Goal: Communication & Community: Answer question/provide support

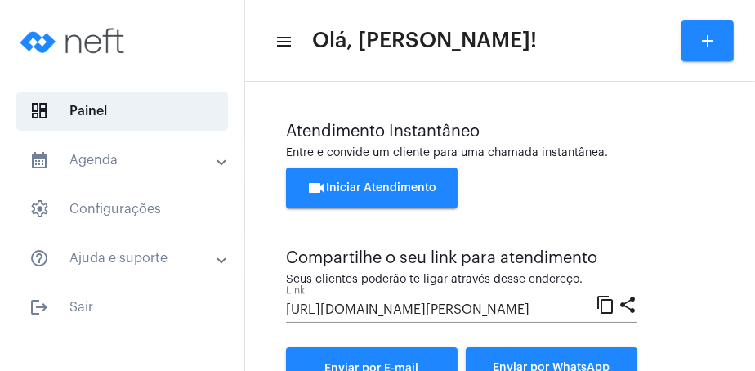
click at [691, 212] on div "videocam Iniciar Atendimento" at bounding box center [500, 196] width 428 height 57
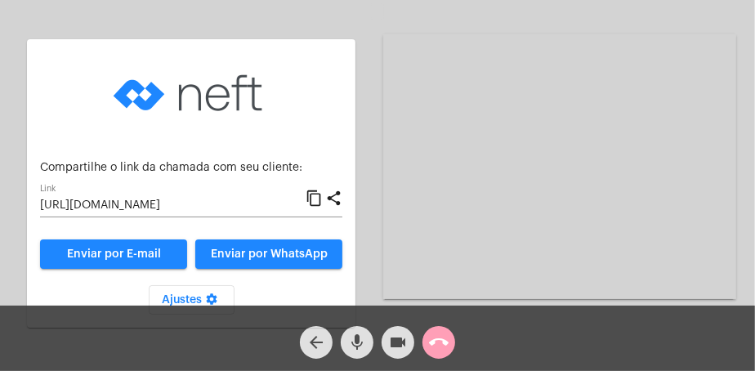
click at [450, 347] on button "call_end" at bounding box center [439, 342] width 33 height 33
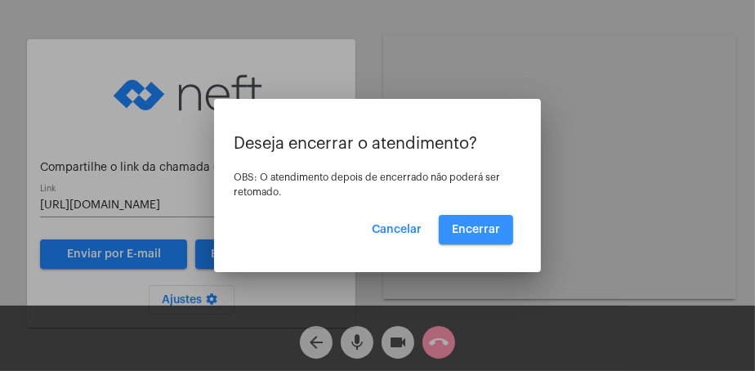
click at [468, 224] on span "Encerrar" at bounding box center [476, 229] width 48 height 11
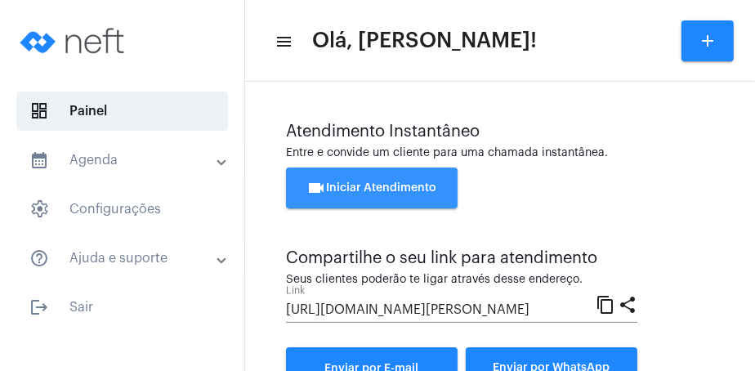
click at [424, 194] on button "videocam Iniciar Atendimento" at bounding box center [372, 188] width 172 height 41
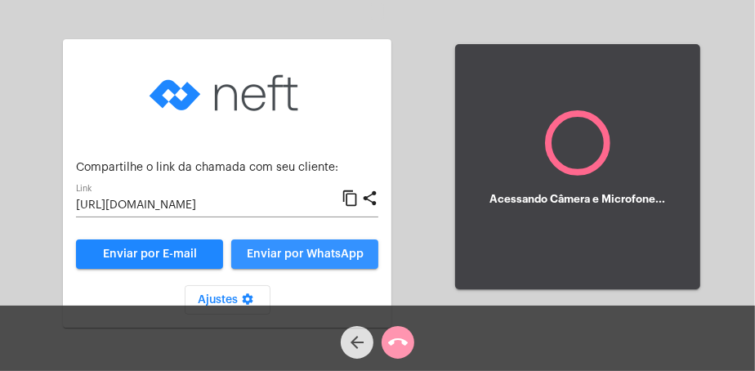
click at [342, 253] on span "Enviar por WhatsApp" at bounding box center [305, 253] width 117 height 11
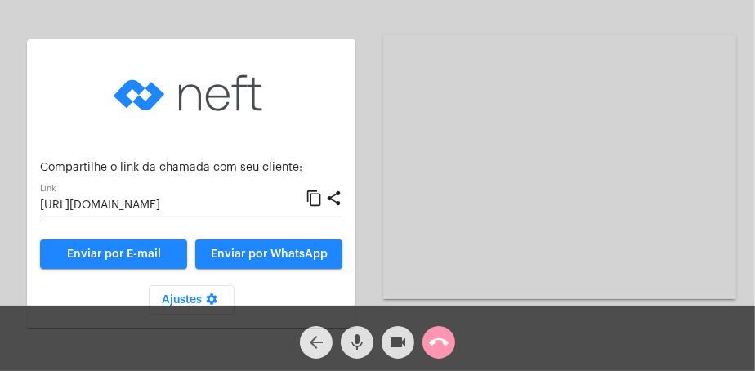
click at [309, 341] on mat-icon "arrow_back" at bounding box center [316, 343] width 20 height 20
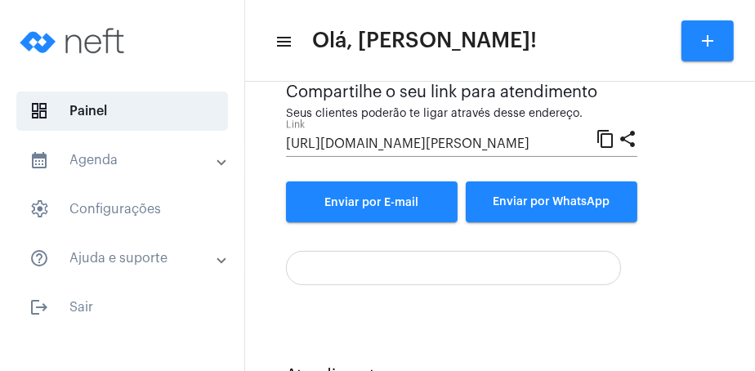
scroll to position [449, 0]
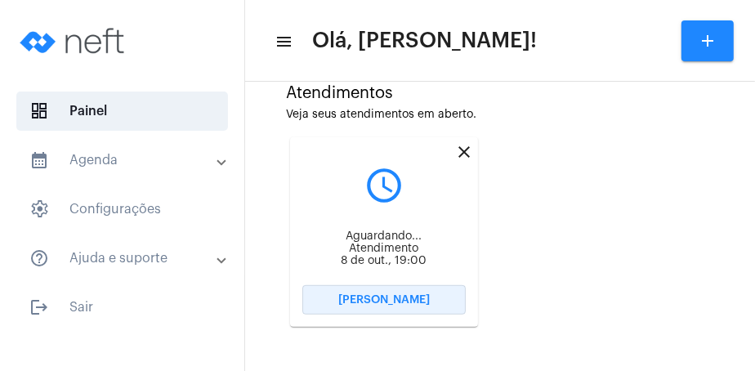
click at [435, 304] on button "[PERSON_NAME]" at bounding box center [383, 299] width 163 height 29
